Goal: Task Accomplishment & Management: Manage account settings

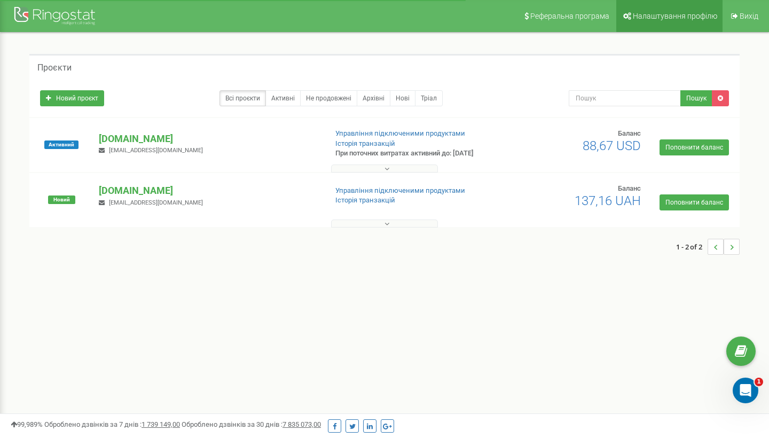
click at [676, 21] on link "Налаштування профілю" at bounding box center [670, 16] width 106 height 32
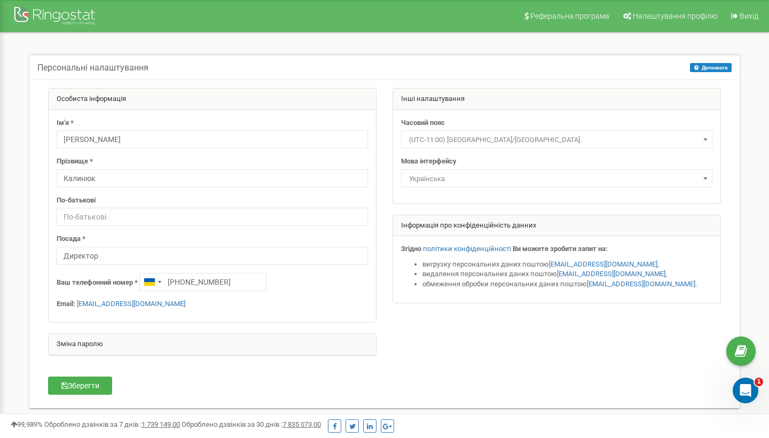
click at [73, 19] on div at bounding box center [55, 17] width 85 height 26
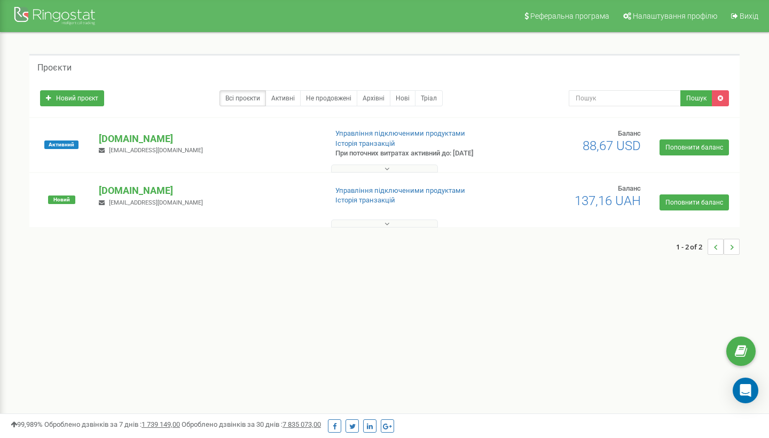
click at [396, 223] on button at bounding box center [384, 224] width 107 height 8
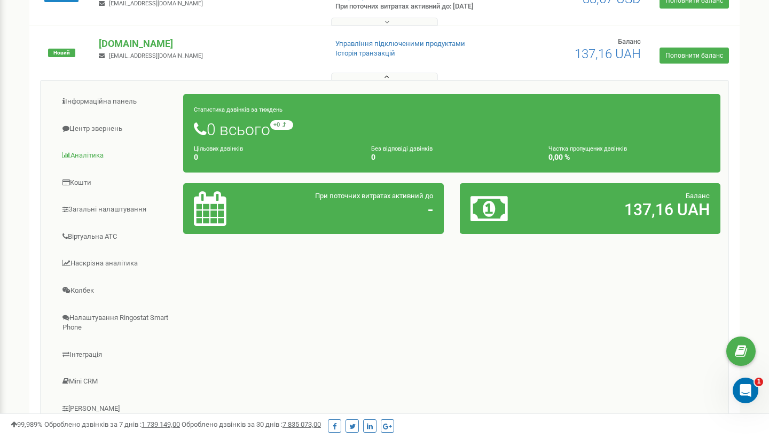
scroll to position [148, 0]
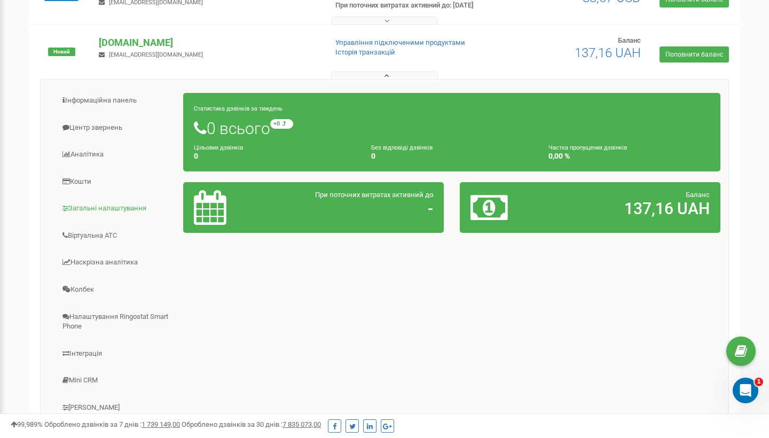
click at [142, 212] on link "Загальні налаштування" at bounding box center [116, 209] width 135 height 26
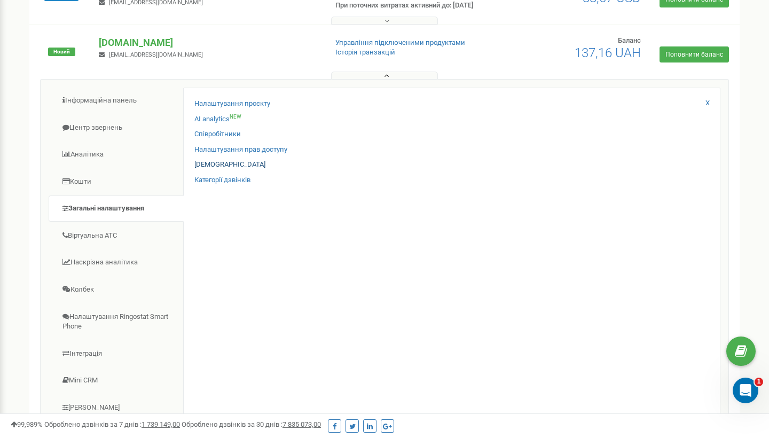
click at [226, 165] on link "[DEMOGRAPHIC_DATA]" at bounding box center [229, 165] width 71 height 10
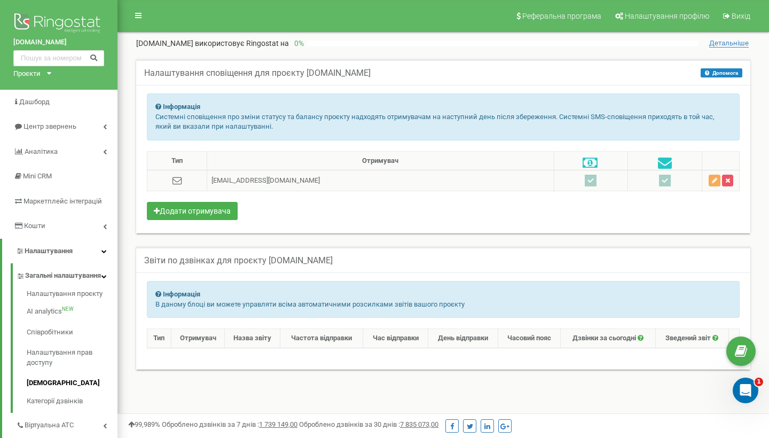
click at [585, 180] on ins at bounding box center [591, 181] width 12 height 12
click at [714, 181] on icon "button" at bounding box center [714, 180] width 5 height 6
click at [585, 182] on ins at bounding box center [591, 181] width 12 height 12
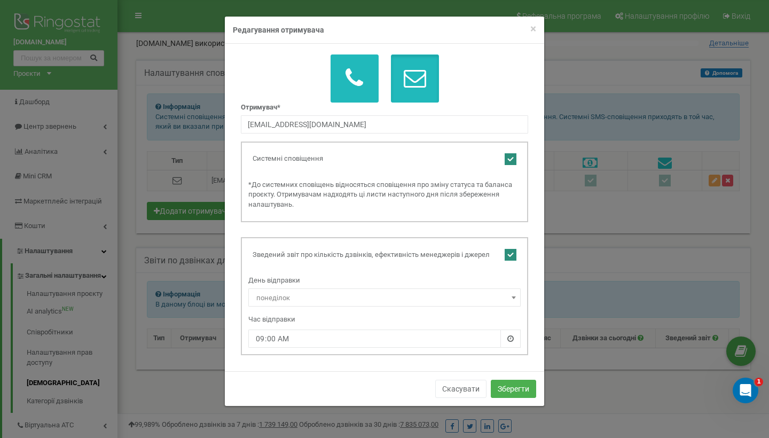
click at [373, 82] on button "button" at bounding box center [355, 78] width 48 height 48
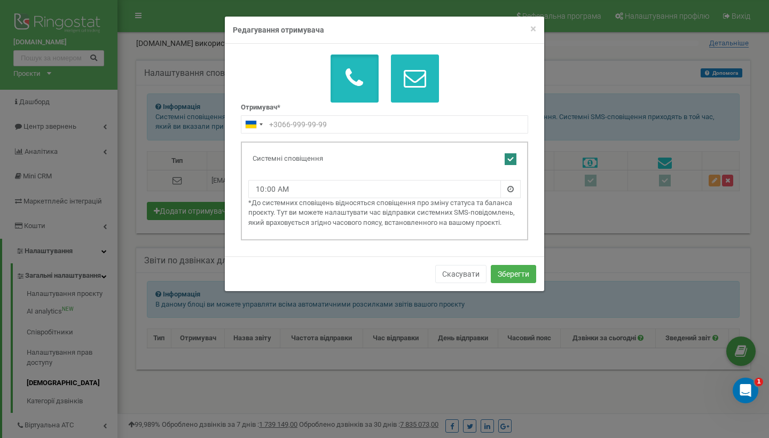
click at [408, 85] on icon "button" at bounding box center [415, 78] width 22 height 22
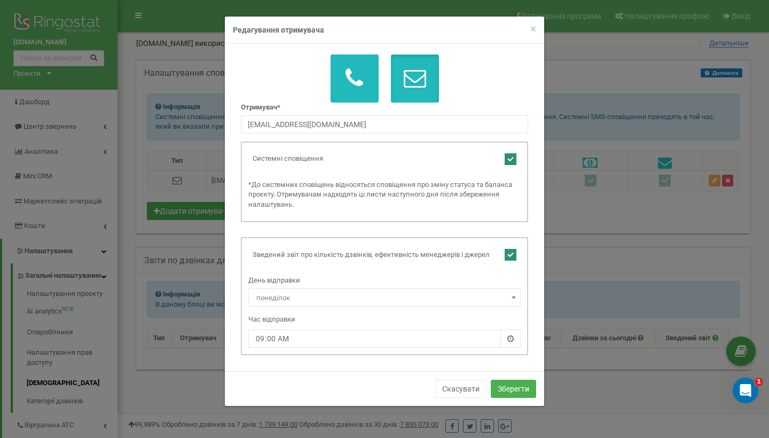
click at [372, 97] on button "button" at bounding box center [355, 78] width 48 height 48
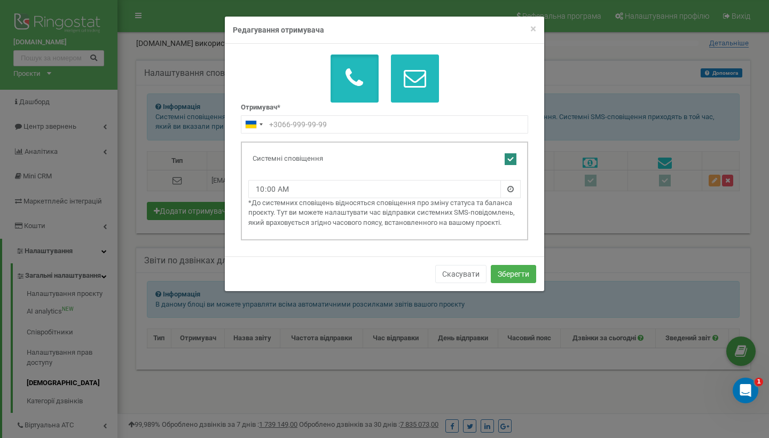
click at [408, 92] on button "button" at bounding box center [415, 78] width 48 height 48
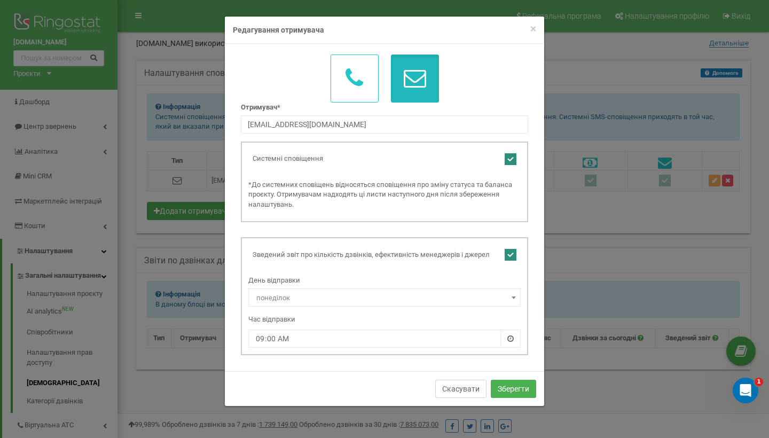
click at [465, 393] on button "Скасувати" at bounding box center [460, 389] width 51 height 18
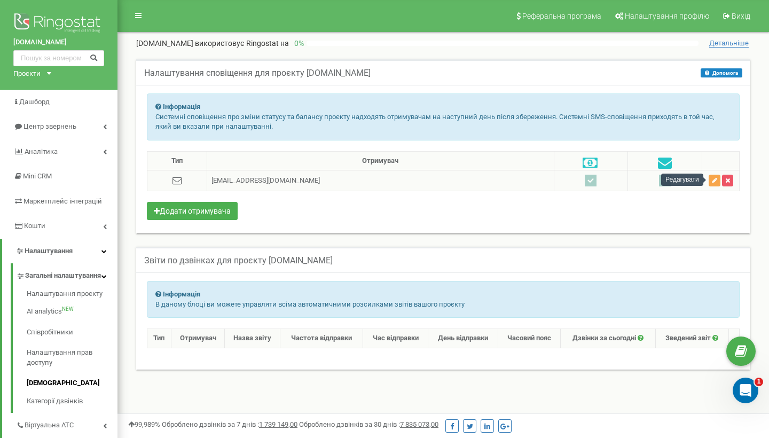
click at [714, 181] on icon "button" at bounding box center [714, 180] width 5 height 6
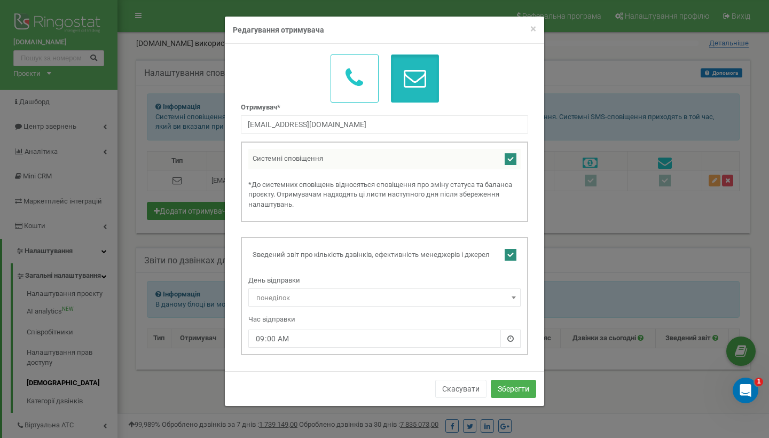
click at [512, 159] on ins at bounding box center [511, 159] width 12 height 12
checkbox input "false"
click at [507, 254] on ins at bounding box center [511, 255] width 12 height 12
checkbox input "false"
click at [509, 160] on ins at bounding box center [511, 159] width 12 height 12
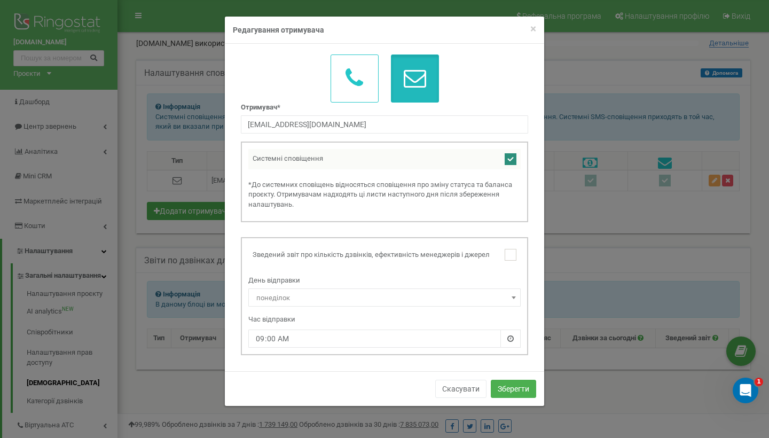
click at [505, 161] on ins at bounding box center [511, 159] width 12 height 12
checkbox input "false"
click at [493, 381] on button "Зберегти" at bounding box center [513, 389] width 45 height 18
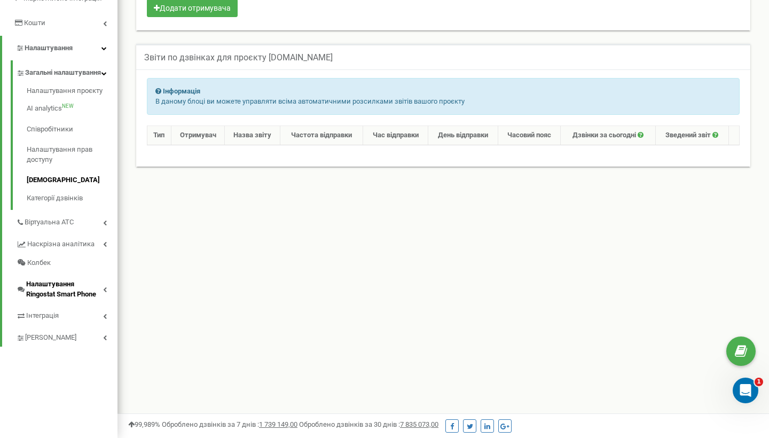
scroll to position [203, 0]
click at [78, 243] on span "Наскрізна аналітика" at bounding box center [60, 244] width 66 height 10
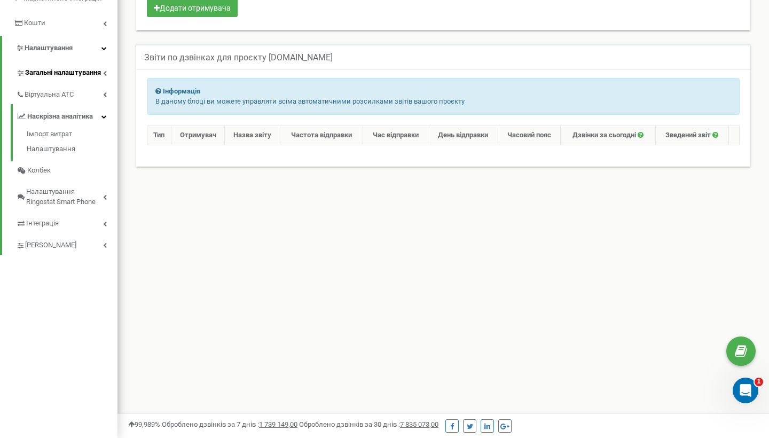
click at [76, 75] on span "Загальні налаштування" at bounding box center [63, 73] width 76 height 10
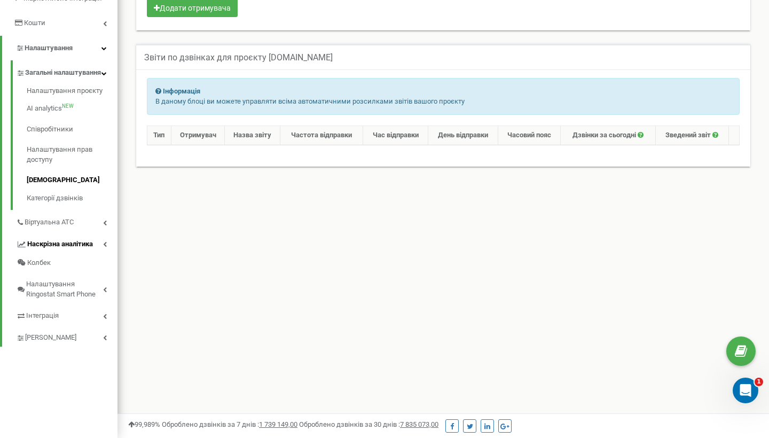
click at [63, 249] on span "Наскрізна аналітика" at bounding box center [60, 244] width 66 height 10
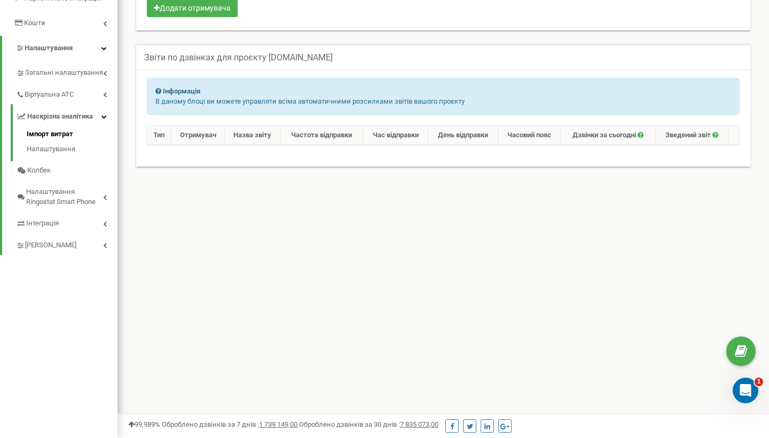
click at [66, 129] on link "Імпорт витрат" at bounding box center [72, 135] width 91 height 13
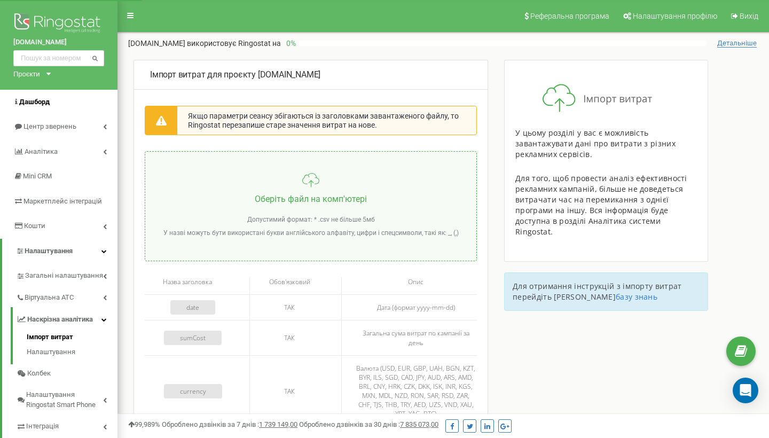
click at [56, 104] on link "Дашборд" at bounding box center [59, 102] width 118 height 25
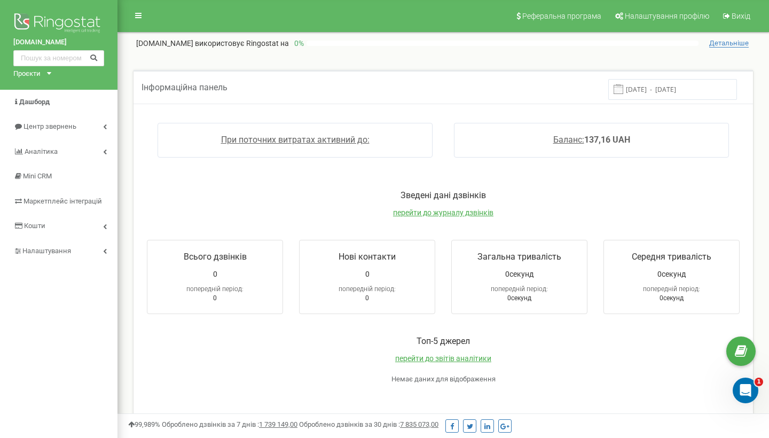
click at [46, 42] on link "[DOMAIN_NAME]" at bounding box center [58, 42] width 91 height 10
click at [45, 69] on div "Проєкти 3form.com.ua air3f.com.ua" at bounding box center [30, 74] width 34 height 10
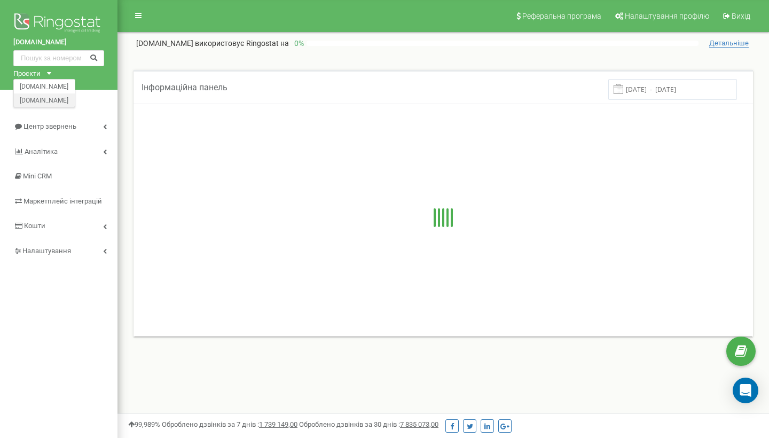
drag, startPoint x: 0, startPoint y: 0, endPoint x: 45, endPoint y: 101, distance: 110.7
click at [45, 101] on link "[DOMAIN_NAME]" at bounding box center [44, 99] width 49 height 5
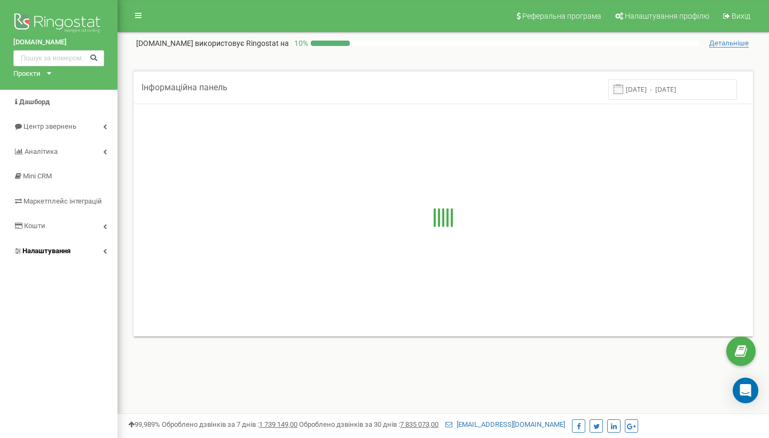
click at [69, 249] on span "Налаштування" at bounding box center [46, 251] width 48 height 8
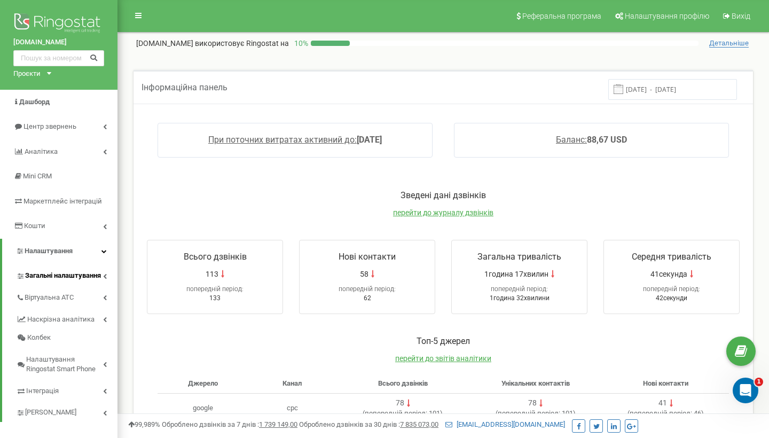
click at [69, 278] on span "Загальні налаштування" at bounding box center [63, 276] width 76 height 10
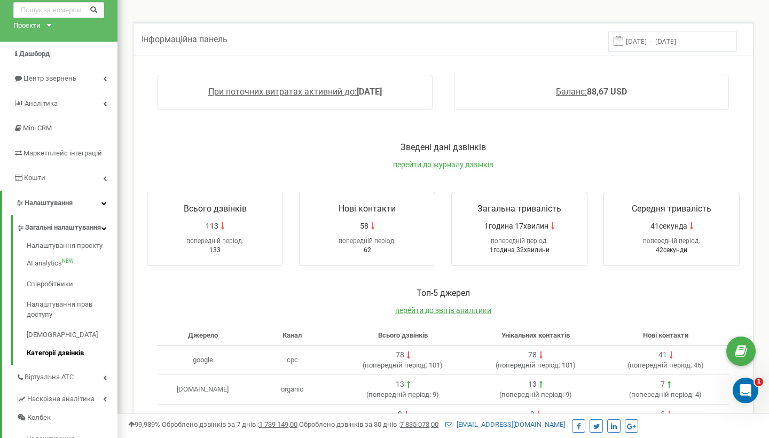
scroll to position [50, 0]
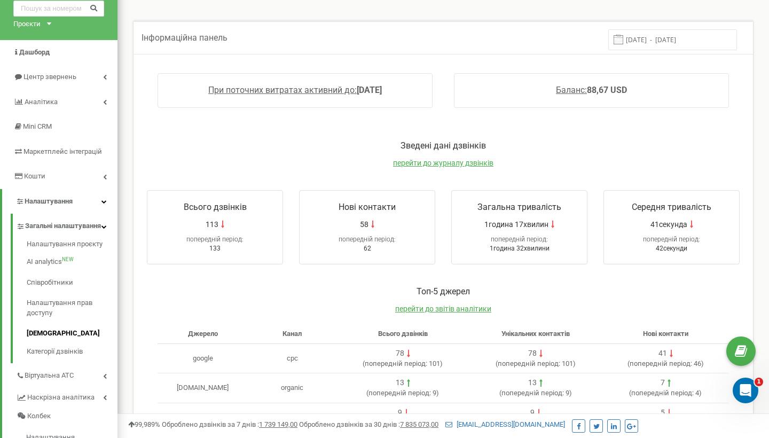
click at [65, 341] on link "[DEMOGRAPHIC_DATA]" at bounding box center [72, 333] width 91 height 21
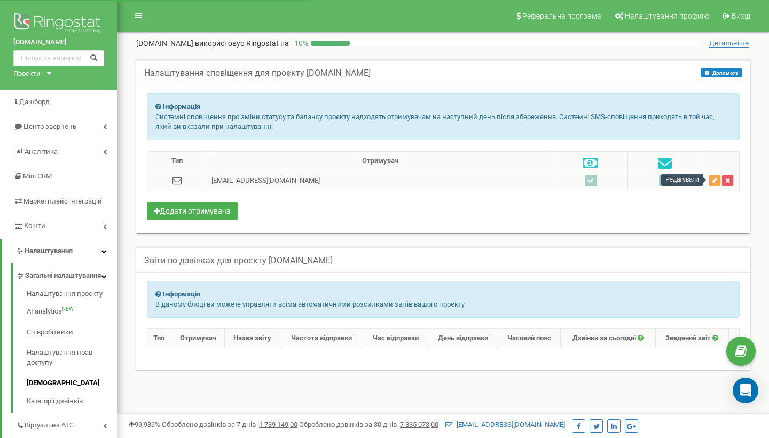
click at [711, 180] on button "button" at bounding box center [715, 181] width 12 height 12
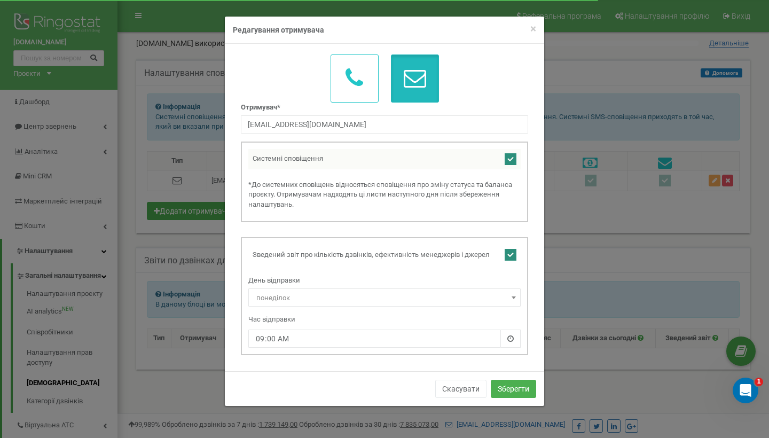
click at [515, 158] on ins at bounding box center [511, 159] width 12 height 12
checkbox input "false"
click at [511, 254] on ins at bounding box center [511, 255] width 12 height 12
checkbox input "false"
click at [513, 385] on button "Зберегти" at bounding box center [513, 389] width 45 height 18
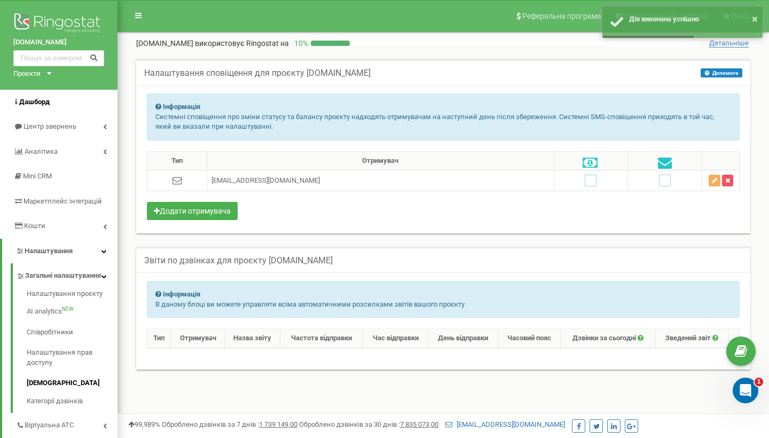
click at [64, 97] on link "Дашборд" at bounding box center [59, 102] width 118 height 25
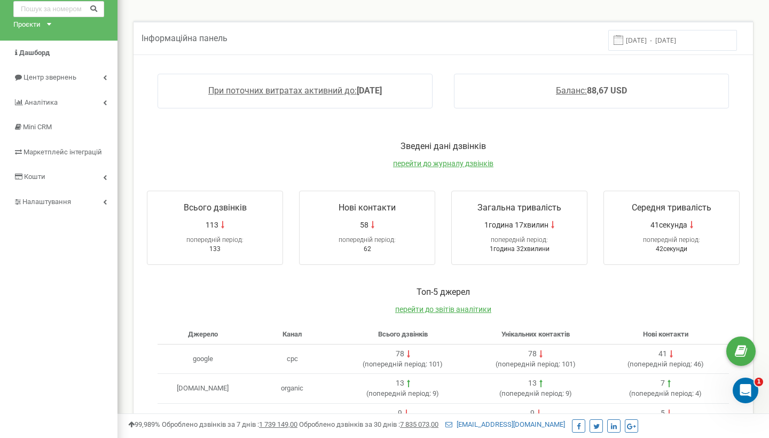
scroll to position [48, 0]
click at [79, 178] on link "Кошти" at bounding box center [59, 178] width 118 height 25
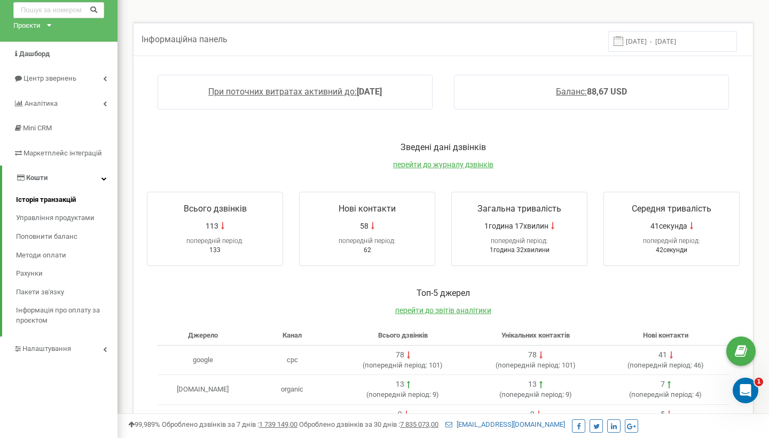
click at [76, 197] on span "Історія транзакцій" at bounding box center [46, 200] width 60 height 10
